Goal: Task Accomplishment & Management: Use online tool/utility

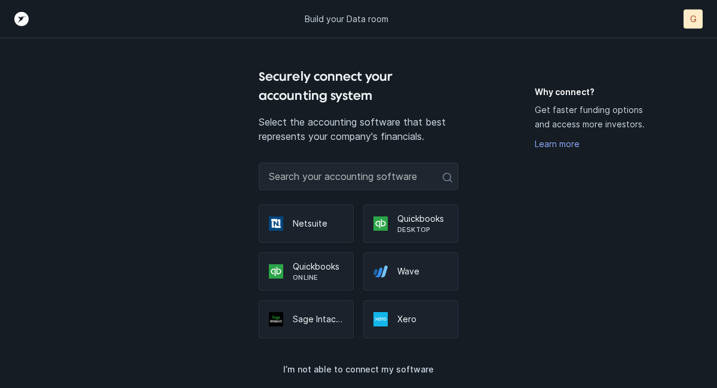
scroll to position [12, 0]
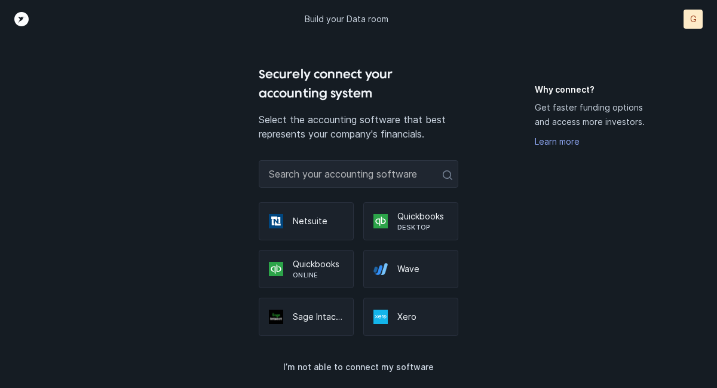
click at [302, 263] on p "Quickbooks" at bounding box center [318, 264] width 51 height 12
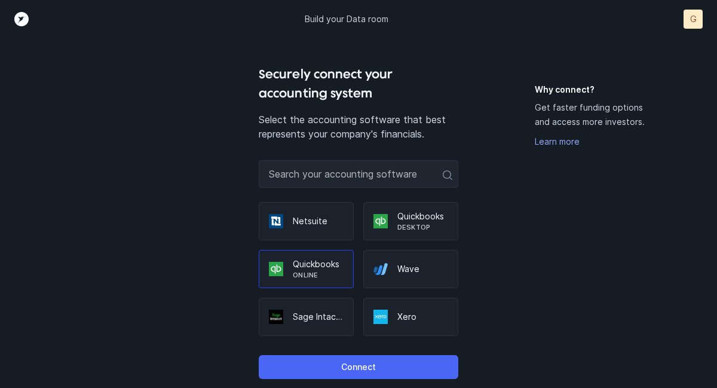
click at [353, 366] on p "Connect" at bounding box center [358, 367] width 35 height 14
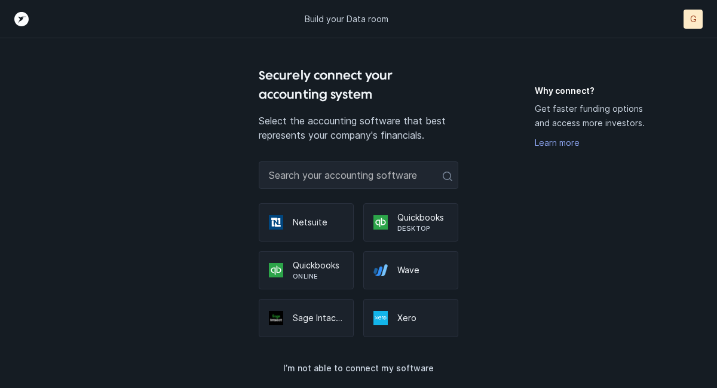
scroll to position [12, 0]
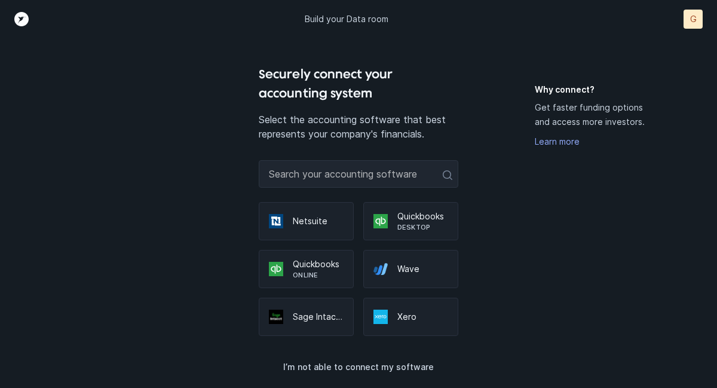
click at [311, 265] on p "Quickbooks" at bounding box center [318, 264] width 51 height 12
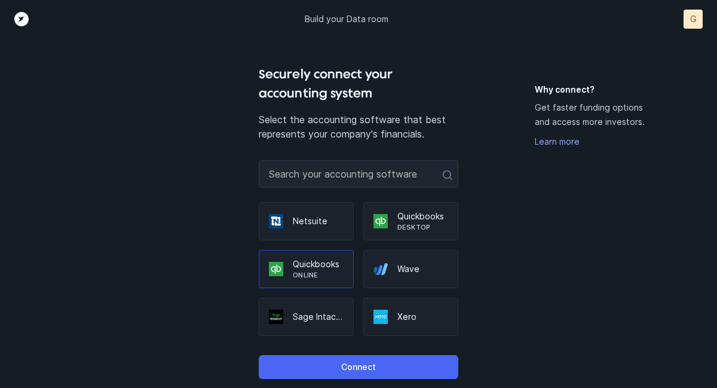
click at [356, 362] on p "Connect" at bounding box center [358, 367] width 35 height 14
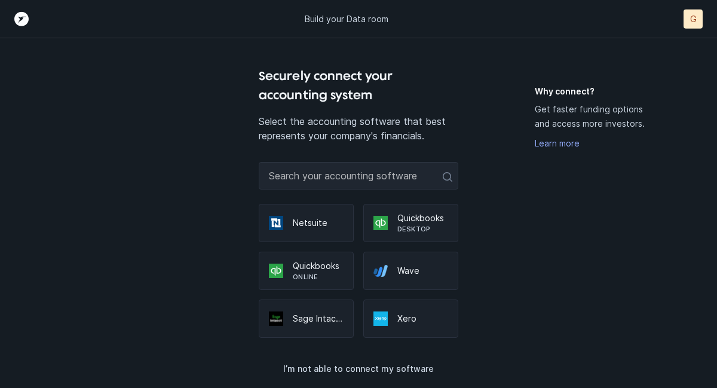
scroll to position [12, 0]
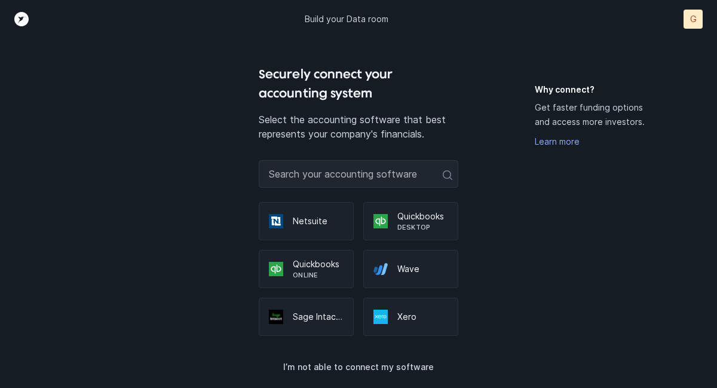
click at [307, 268] on p "Quickbooks" at bounding box center [318, 264] width 51 height 12
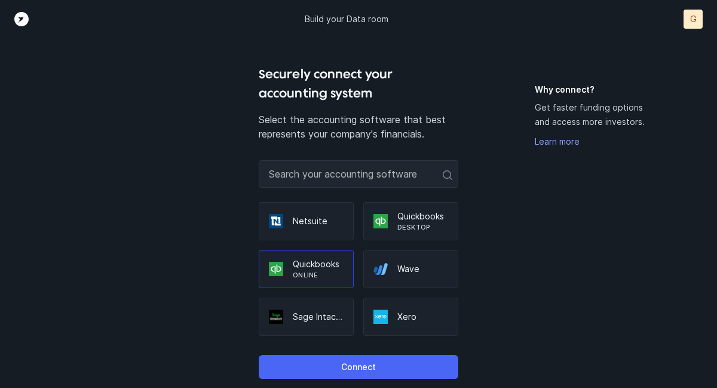
click at [361, 368] on p "Connect" at bounding box center [358, 367] width 35 height 14
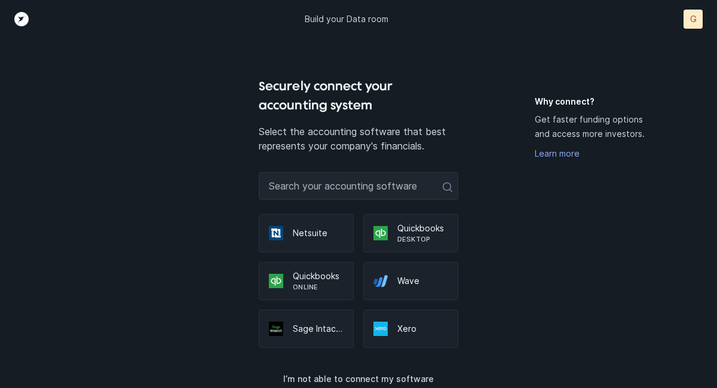
scroll to position [12, 0]
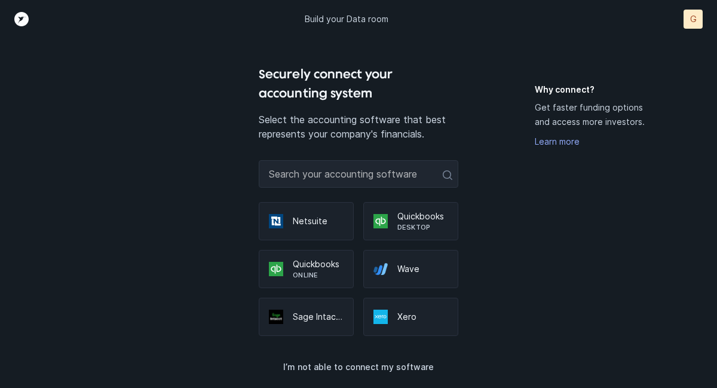
click at [417, 216] on p "Quickbooks" at bounding box center [422, 216] width 51 height 12
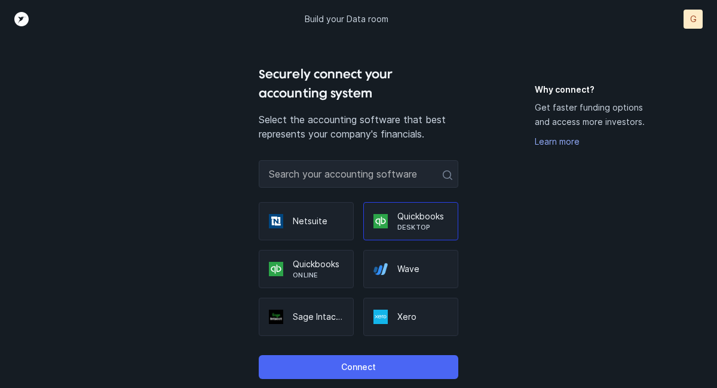
click at [357, 363] on p "Connect" at bounding box center [358, 367] width 35 height 14
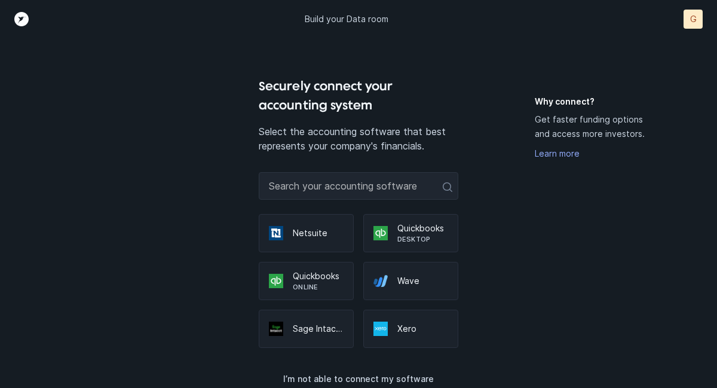
scroll to position [12, 0]
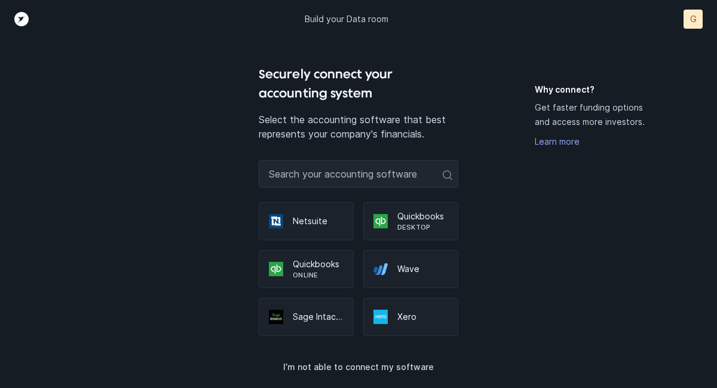
click at [693, 20] on p "G" at bounding box center [693, 19] width 7 height 12
click at [692, 19] on p "G" at bounding box center [693, 19] width 7 height 12
click at [672, 66] on p "Logout" at bounding box center [667, 67] width 32 height 14
